Goal: Information Seeking & Learning: Learn about a topic

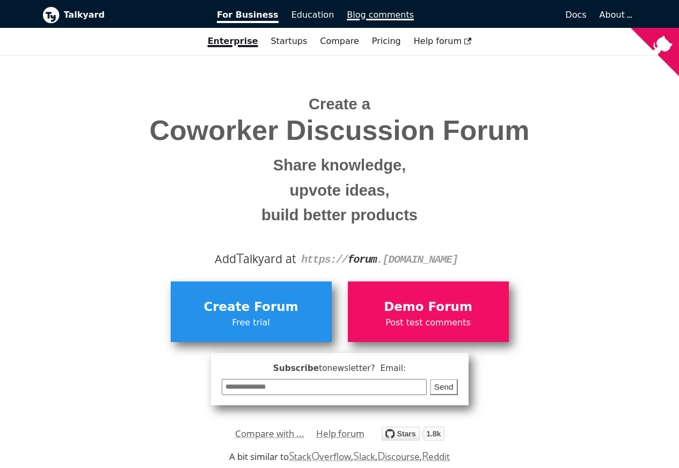
click at [369, 15] on span "Blog comments" at bounding box center [380, 15] width 67 height 10
